Goal: Find specific page/section: Find specific page/section

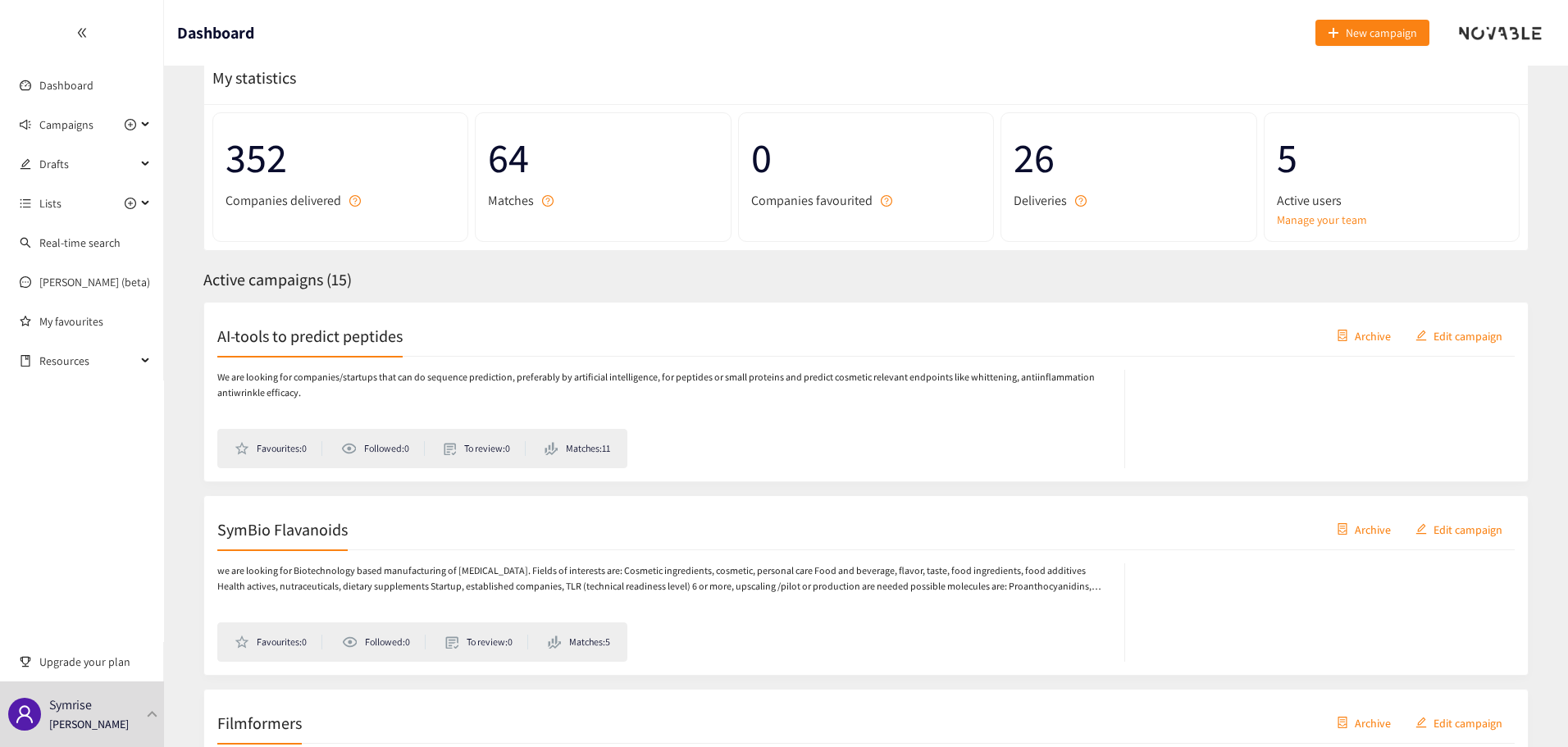
scroll to position [82, 0]
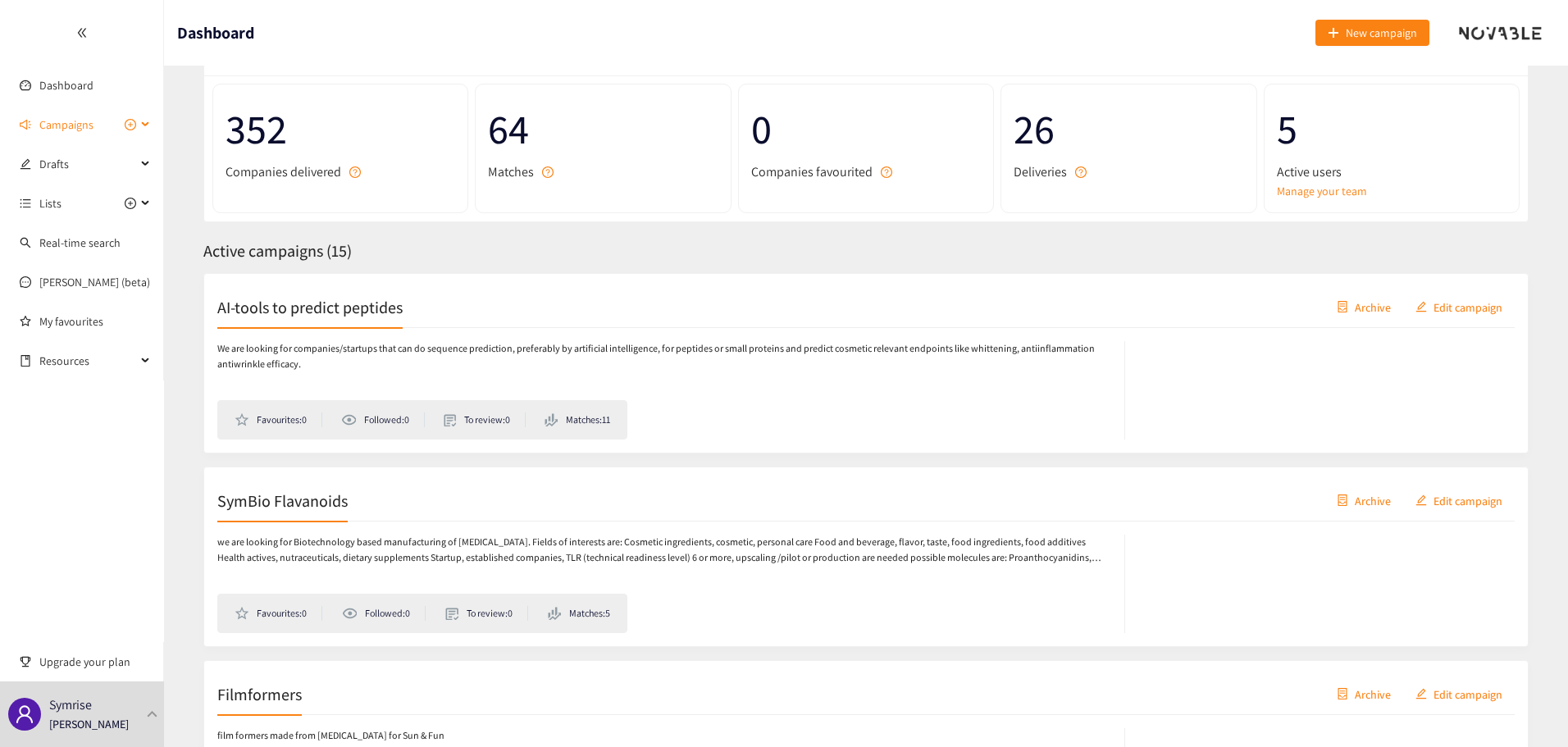
click at [148, 129] on div "Campaigns" at bounding box center [82, 125] width 164 height 33
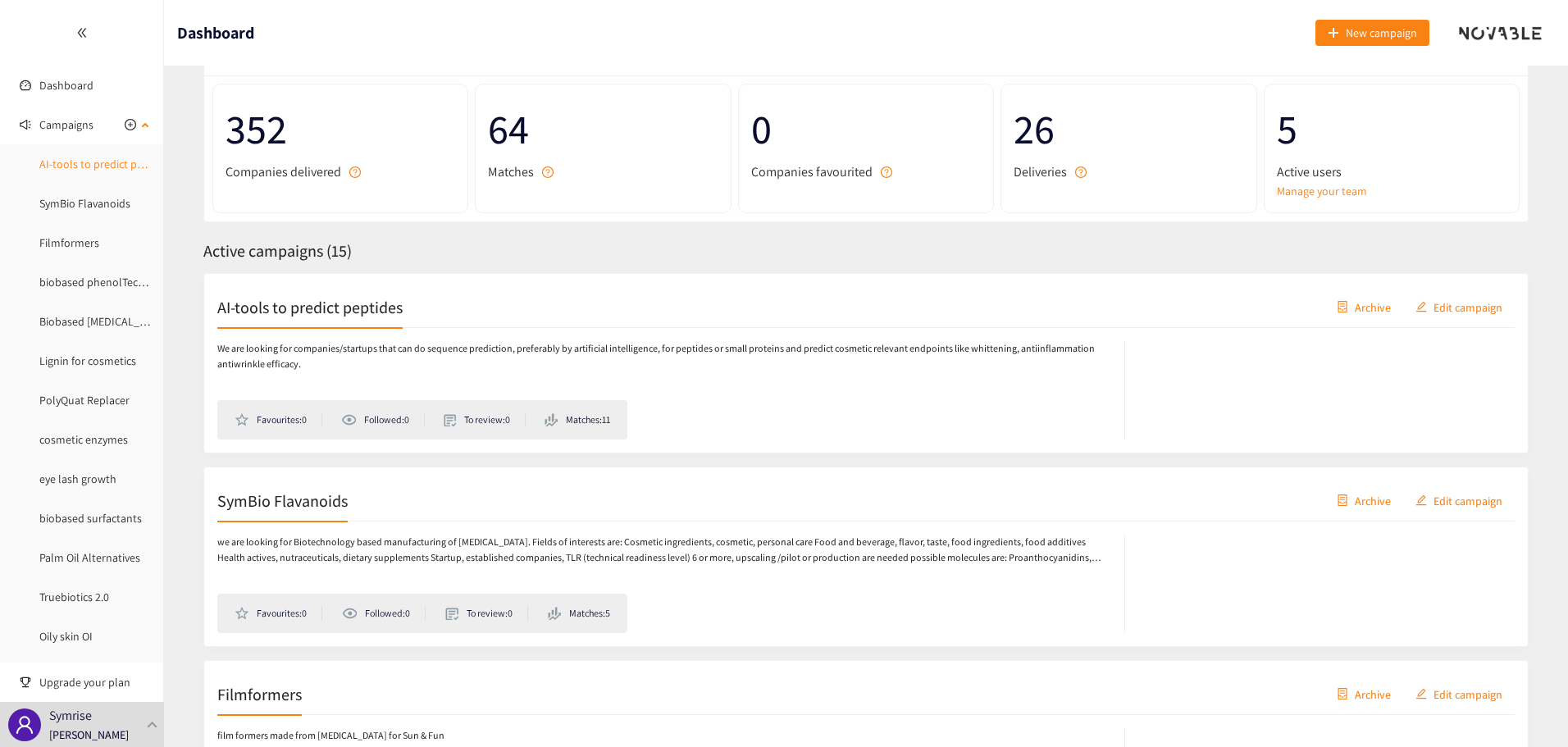
click at [118, 168] on link "AI-tools to predict peptides" at bounding box center [106, 163] width 134 height 15
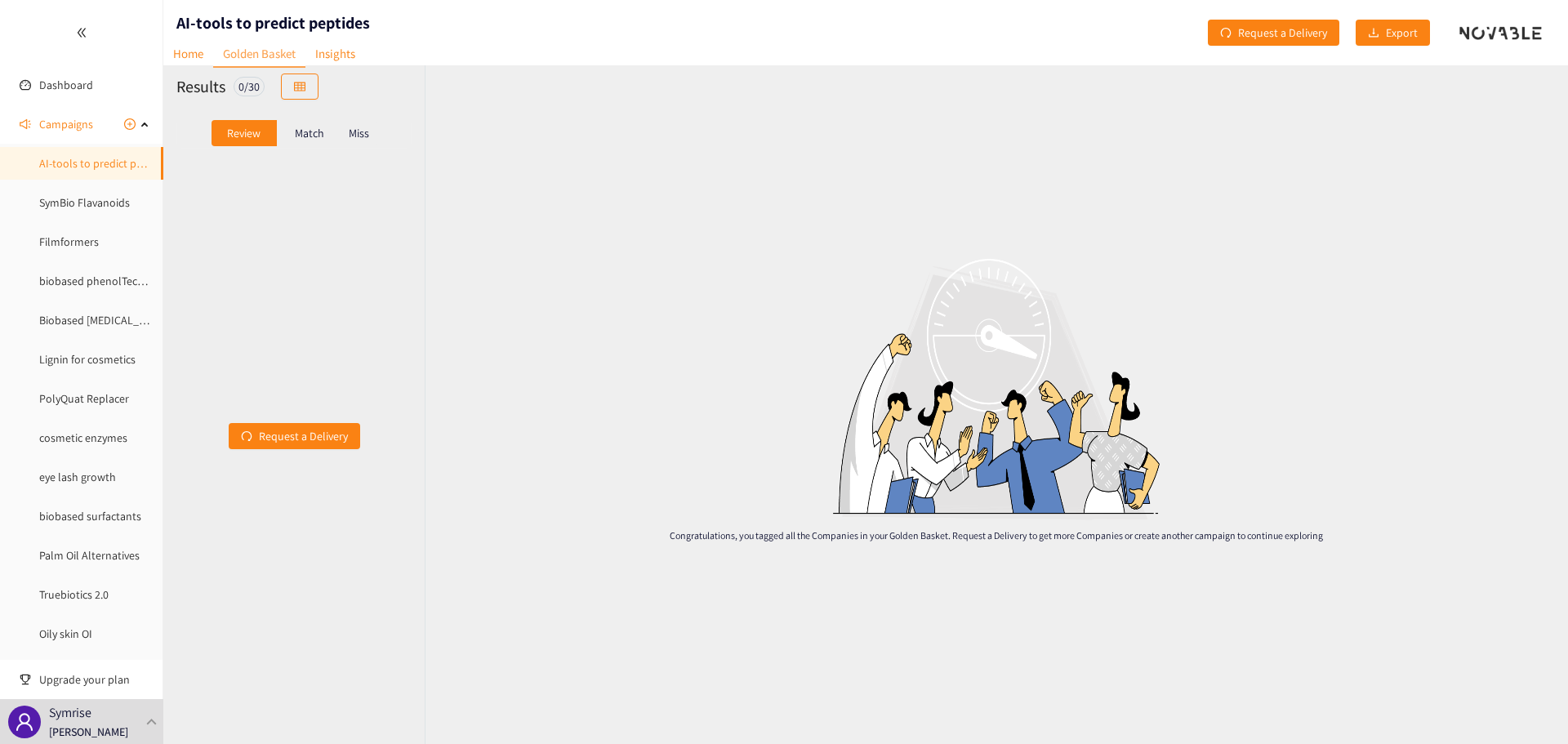
click at [321, 129] on p "Match" at bounding box center [309, 133] width 29 height 13
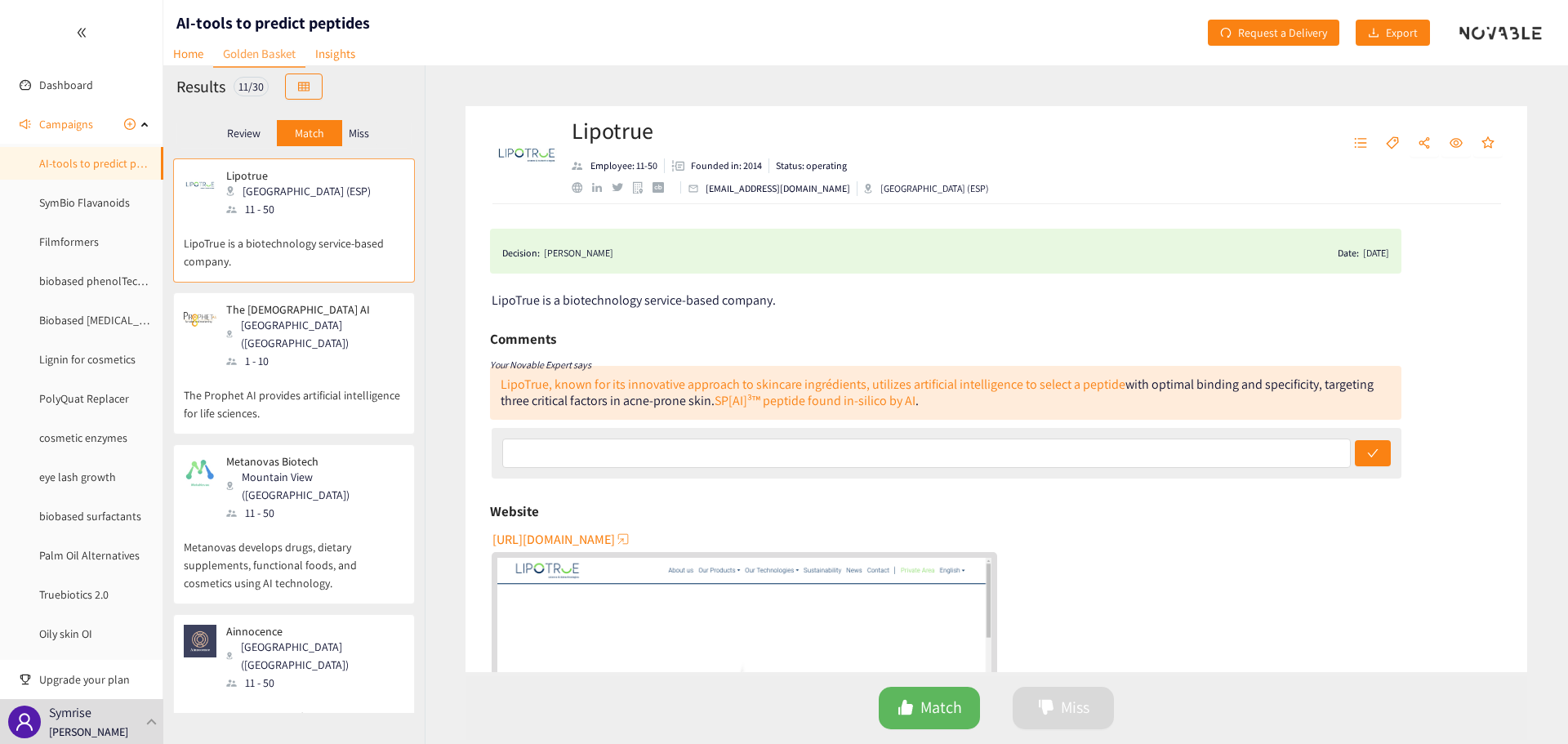
click at [366, 349] on div "The [DEMOGRAPHIC_DATA] AI Milan ([GEOGRAPHIC_DATA]) 1 - 10" at bounding box center [294, 336] width 221 height 67
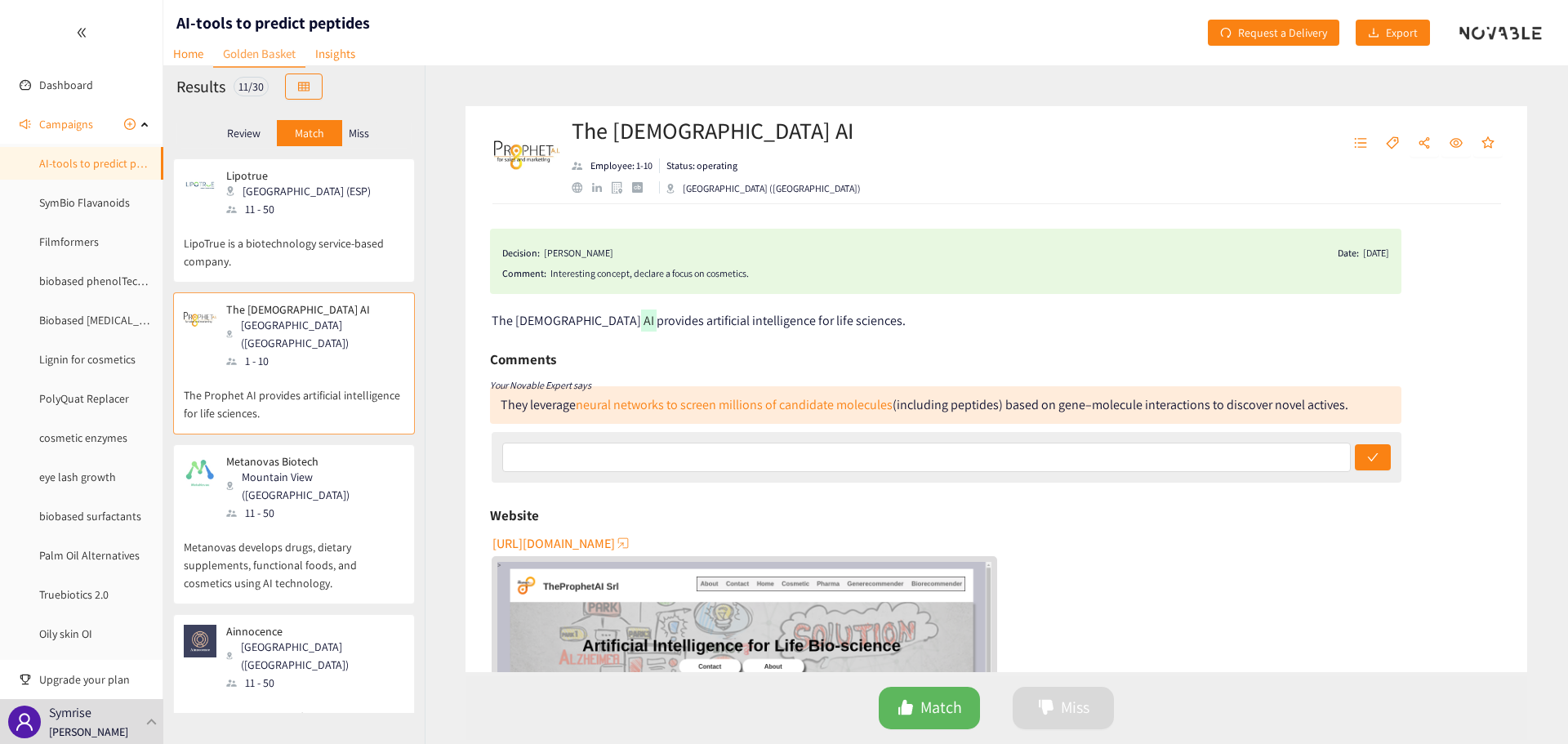
click at [615, 546] on span "[URL][DOMAIN_NAME]" at bounding box center [553, 544] width 122 height 21
